Goal: Task Accomplishment & Management: Use online tool/utility

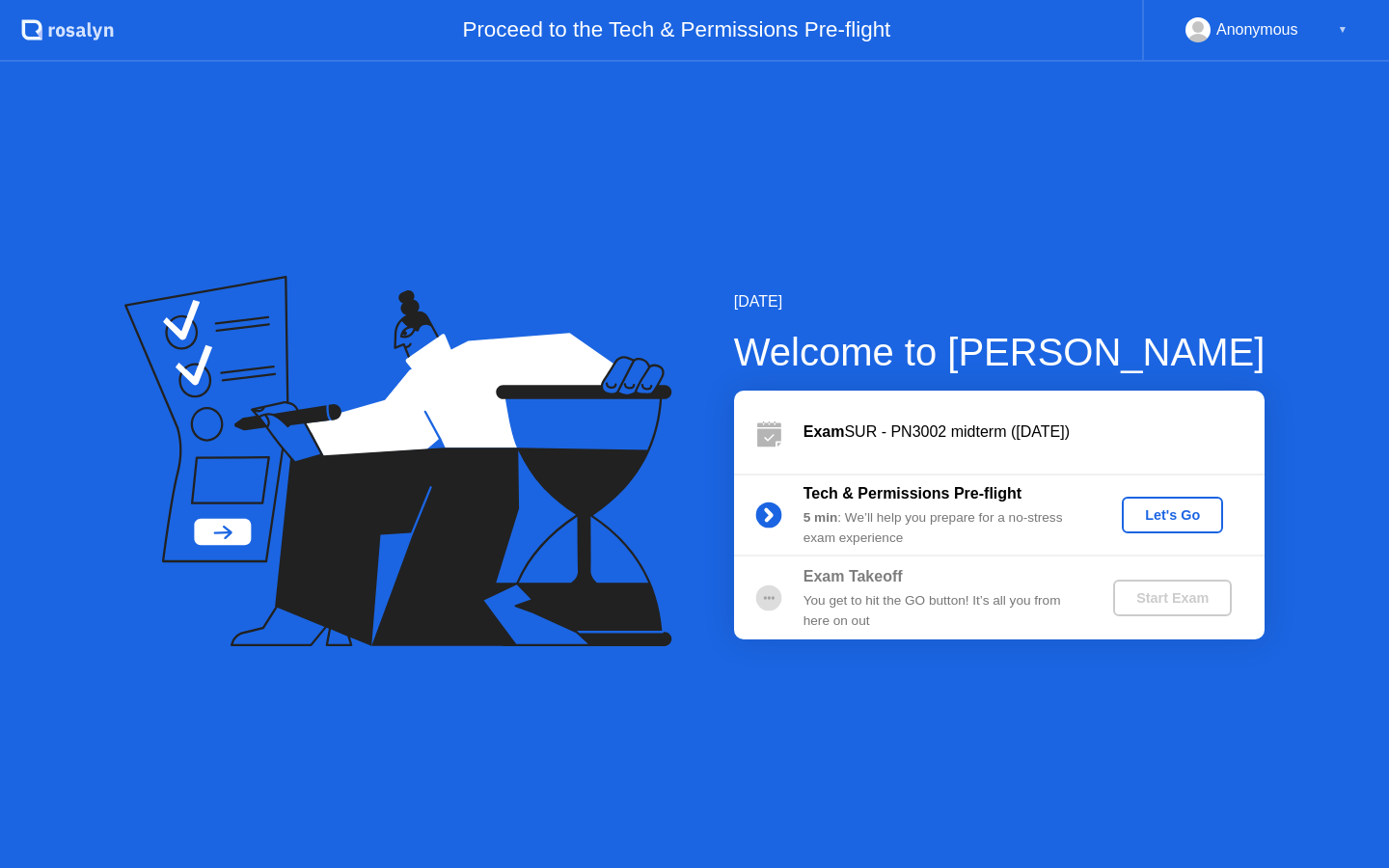
click at [1147, 522] on div "Let's Go" at bounding box center [1172, 515] width 86 height 16
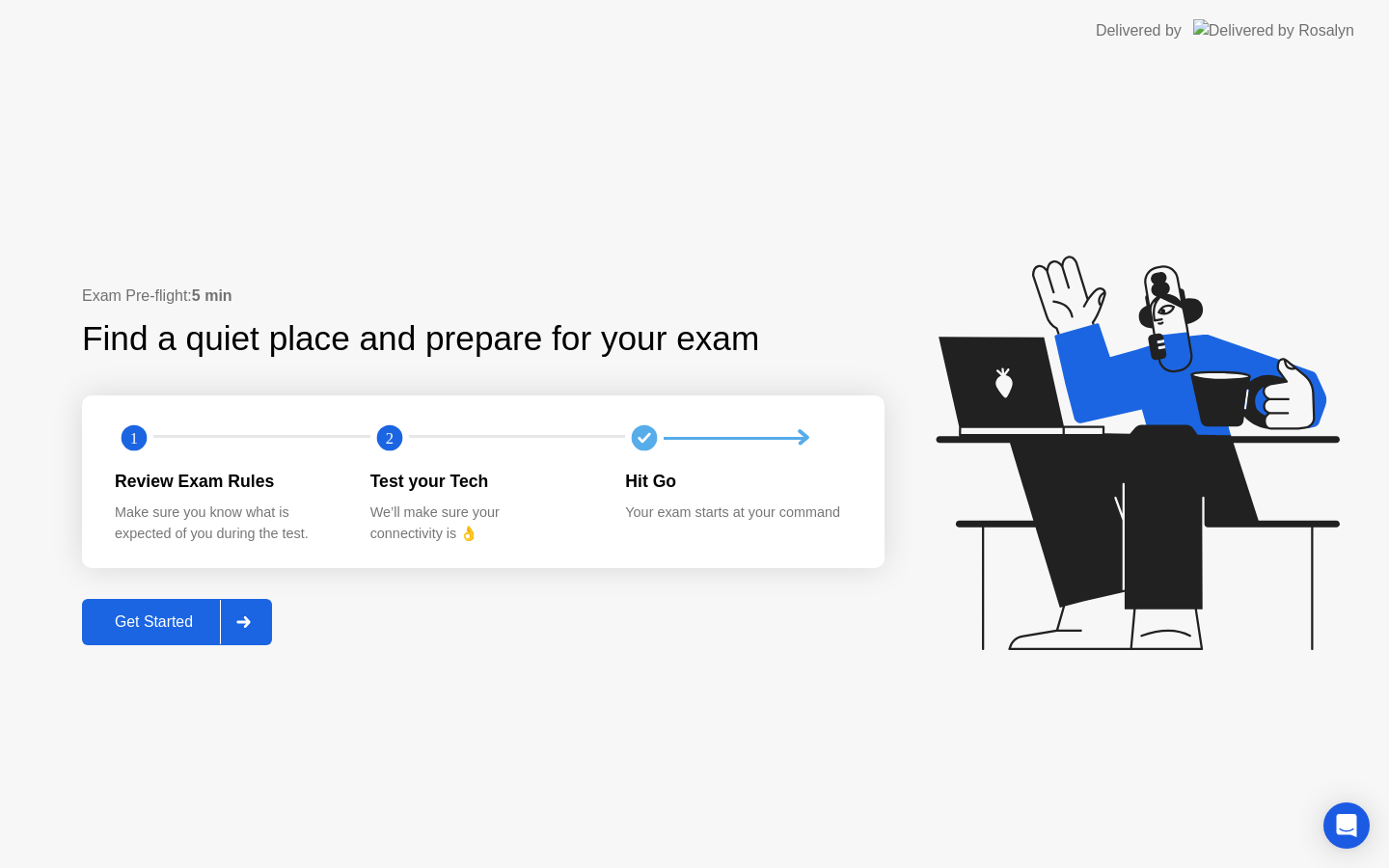
click at [201, 609] on button "Get Started" at bounding box center [177, 621] width 190 height 46
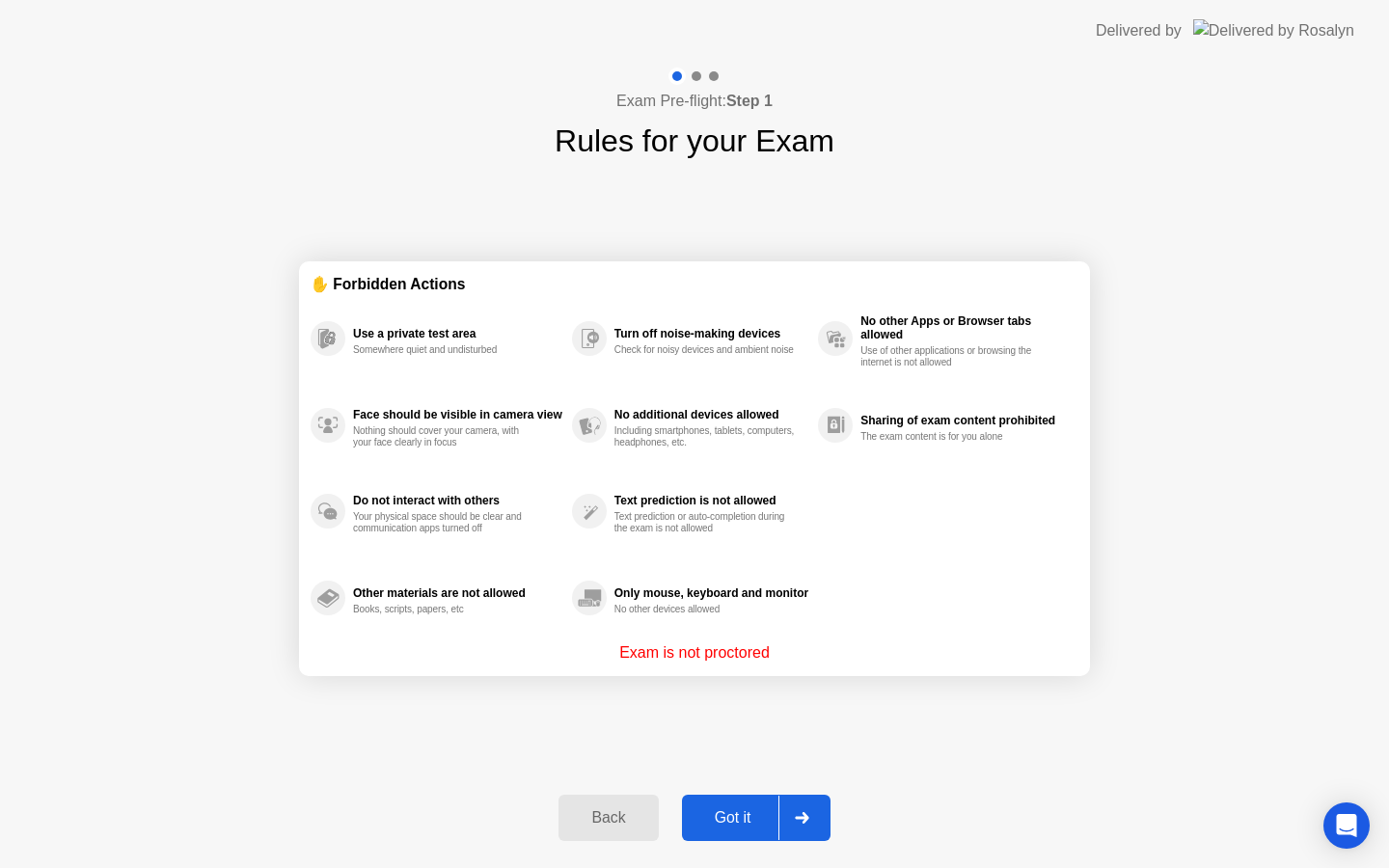
click at [740, 822] on div "Got it" at bounding box center [733, 818] width 91 height 18
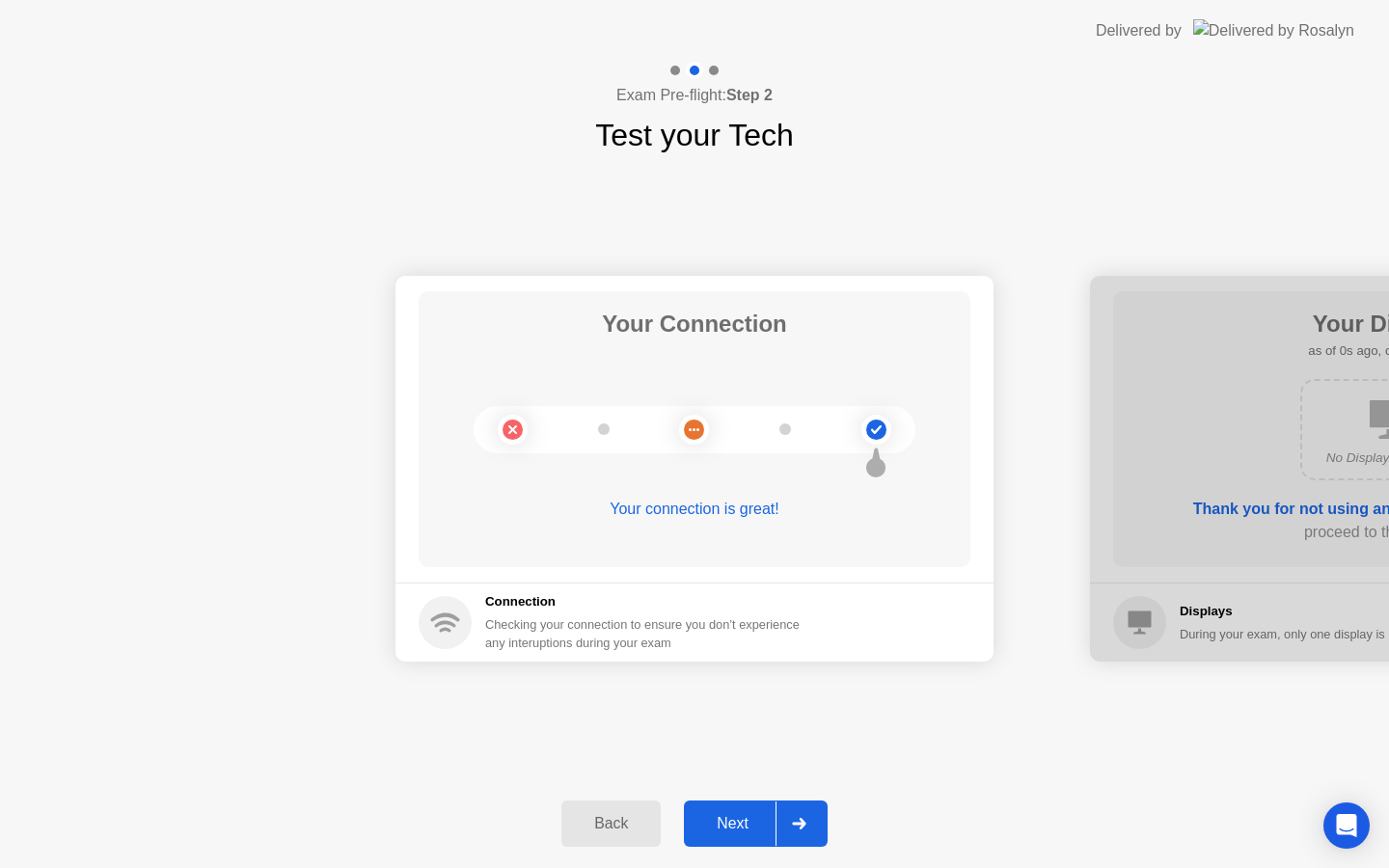
click at [743, 823] on div "Next" at bounding box center [733, 824] width 86 height 18
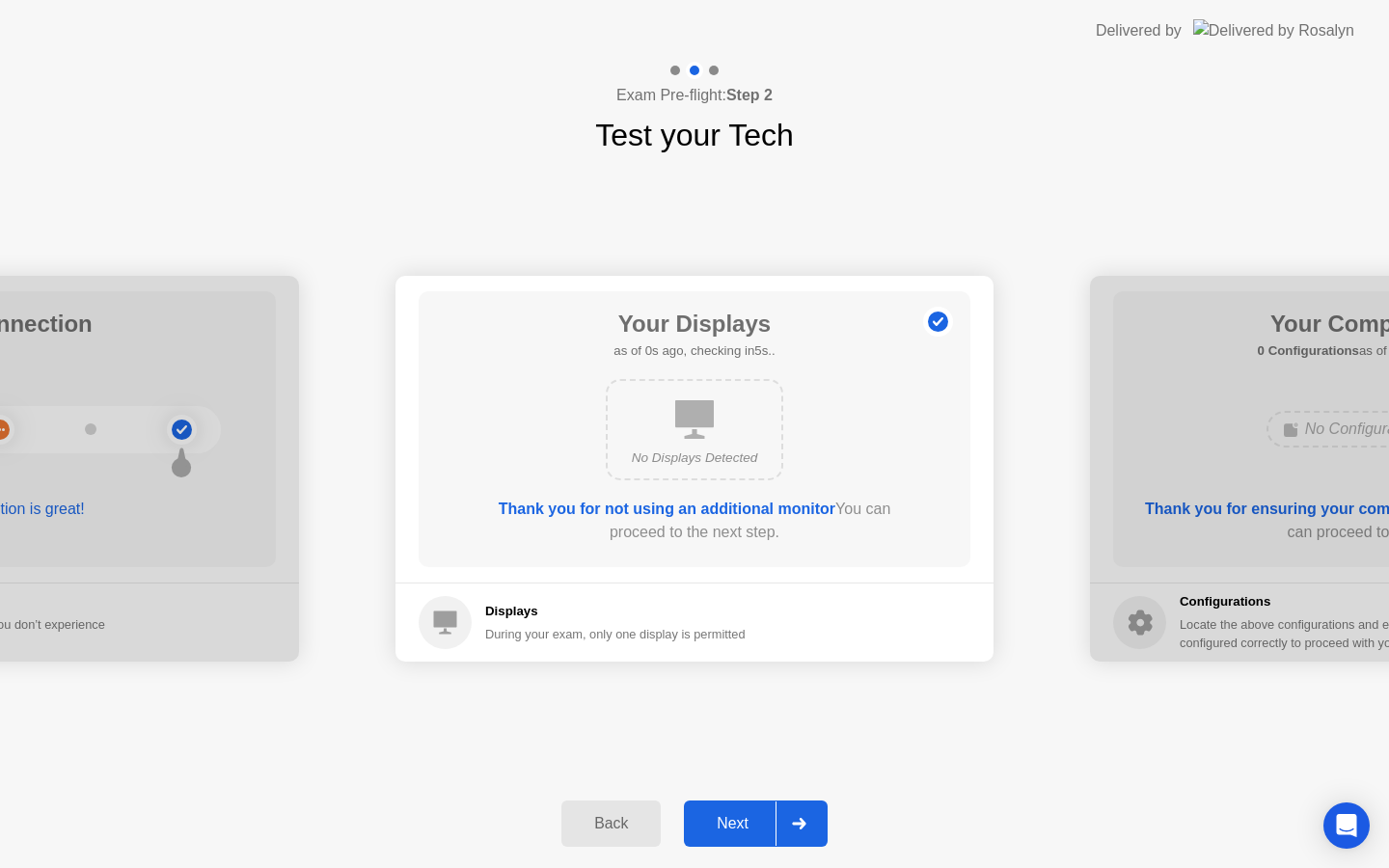
click at [743, 823] on div "Next" at bounding box center [733, 824] width 86 height 18
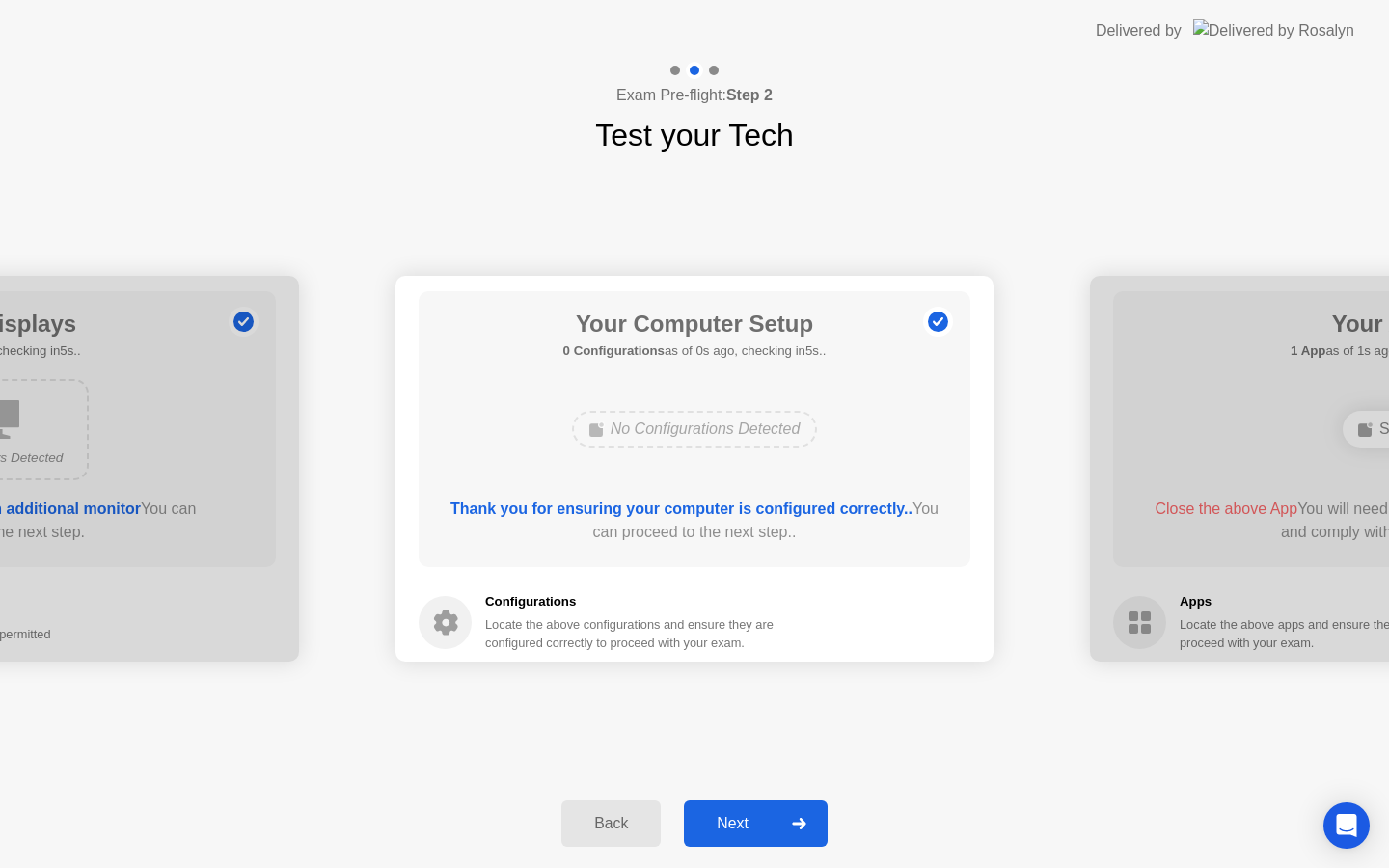
click at [743, 823] on div "Next" at bounding box center [733, 824] width 86 height 18
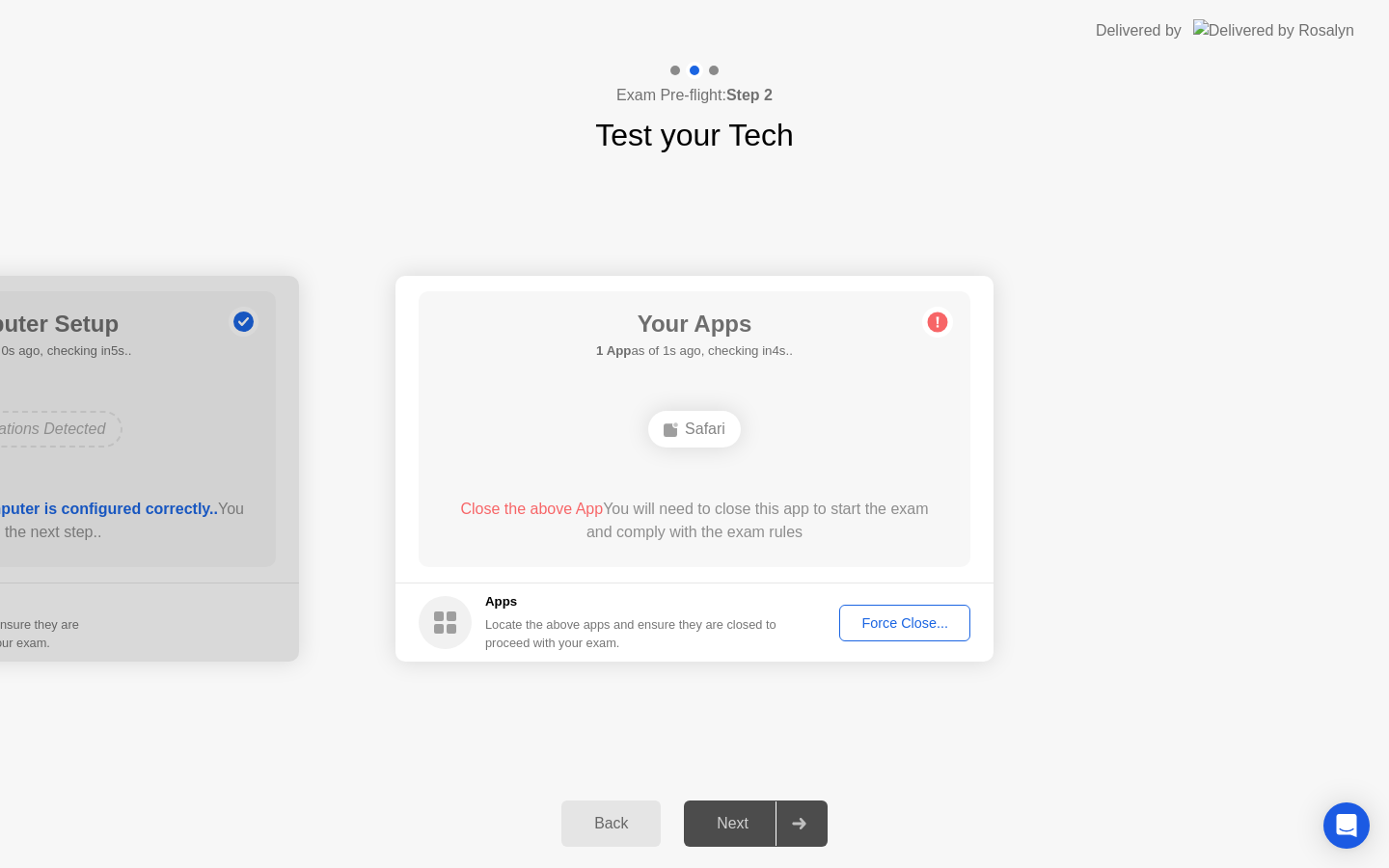
click at [864, 631] on div "Force Close..." at bounding box center [904, 623] width 118 height 16
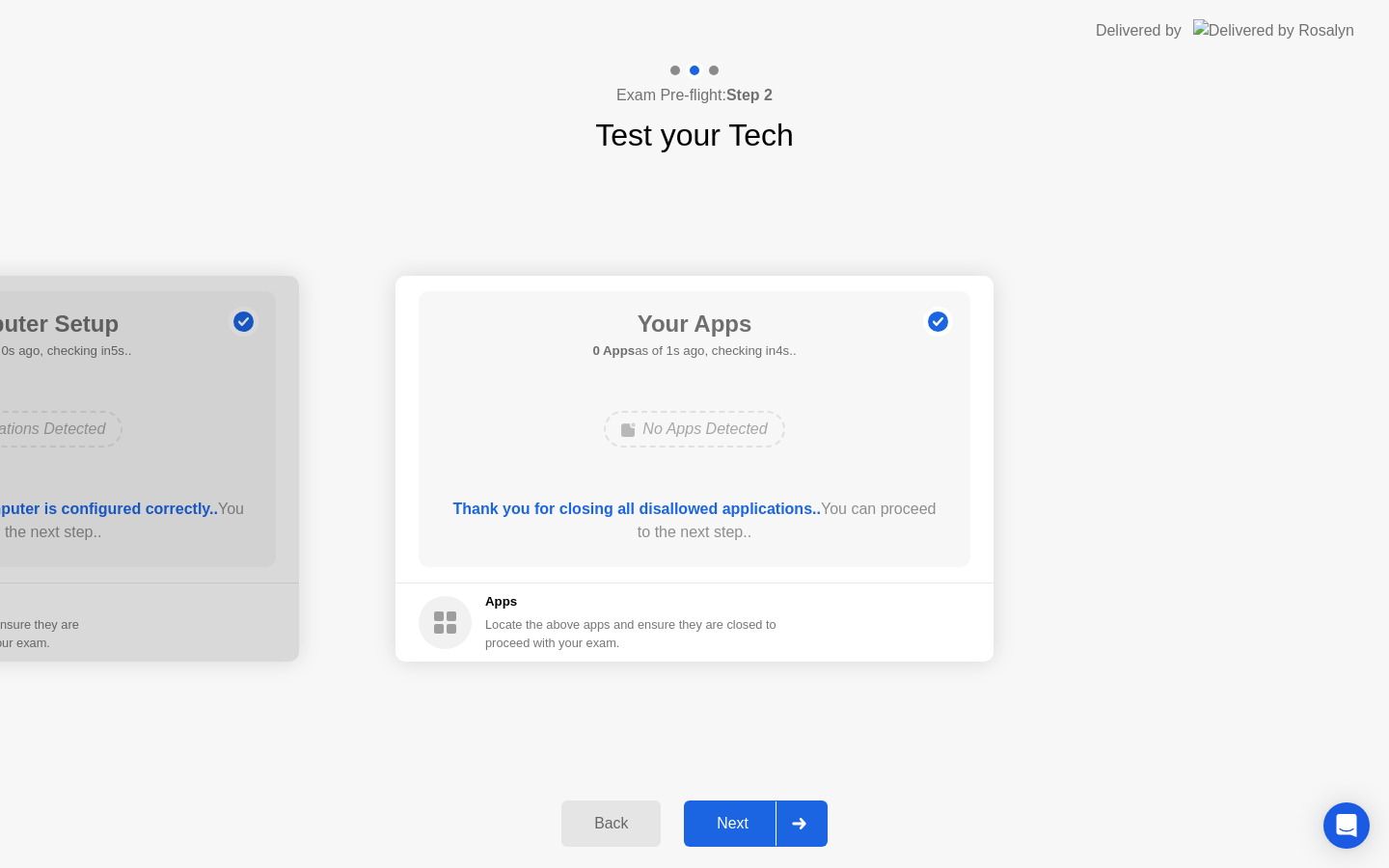
click at [711, 815] on div "Next" at bounding box center [733, 824] width 86 height 18
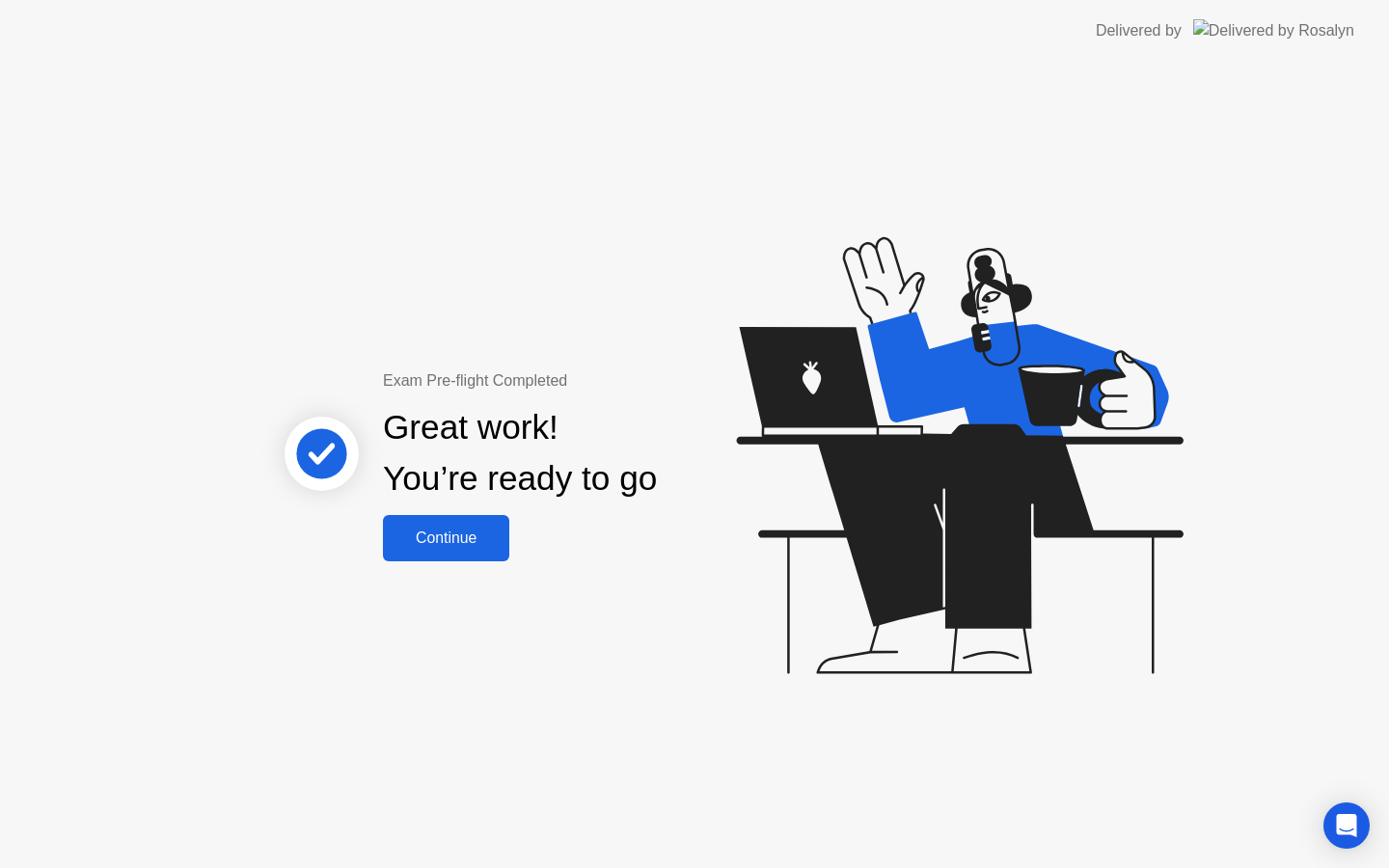
click at [474, 563] on div "Exam Pre-flight Completed Great work! You’re ready to go Continue" at bounding box center [694, 464] width 1389 height 807
click at [474, 553] on button "Continue" at bounding box center [447, 537] width 127 height 46
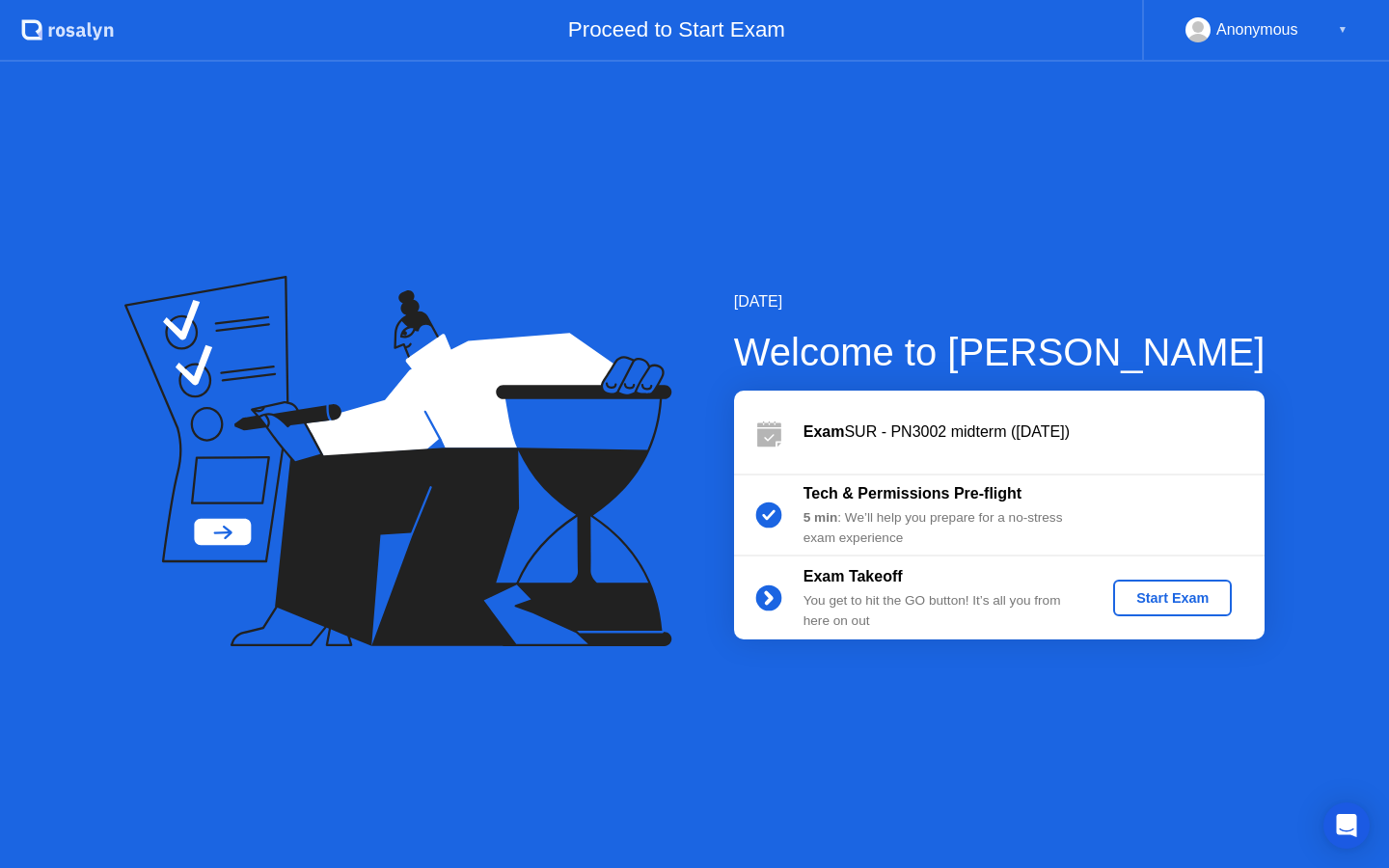
click at [1176, 598] on div "Start Exam" at bounding box center [1172, 598] width 103 height 16
